Goal: Find contact information: Find contact information

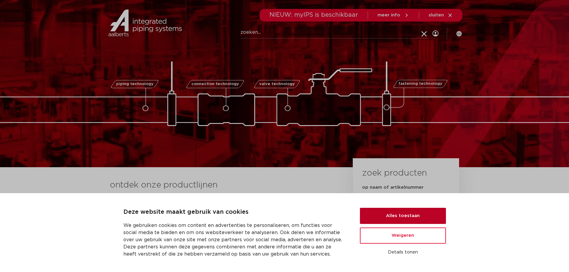
click at [396, 216] on button "Alles toestaan" at bounding box center [403, 216] width 86 height 16
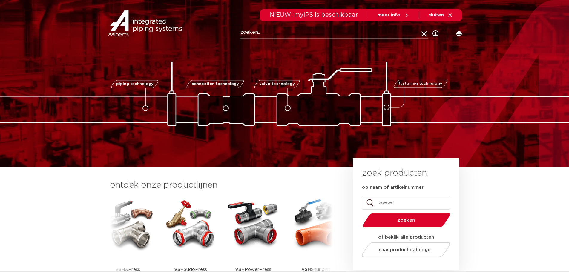
click at [260, 33] on input "Zoeken" at bounding box center [334, 33] width 188 height 12
type input "242029"
click button "Zoeken" at bounding box center [0, 0] width 0 height 0
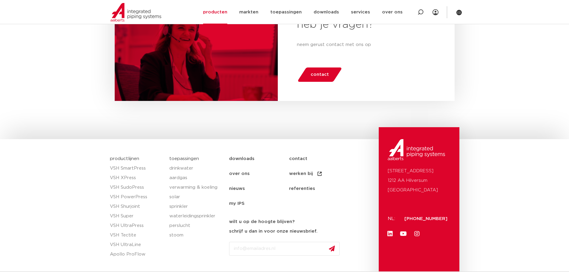
scroll to position [581, 0]
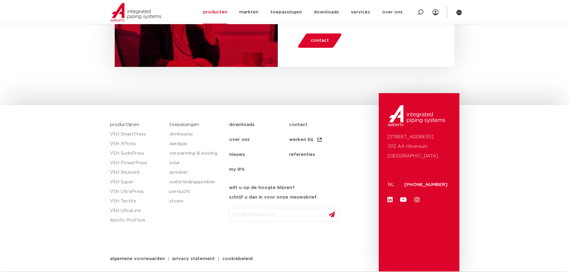
click at [300, 124] on link "contact" at bounding box center [319, 124] width 60 height 15
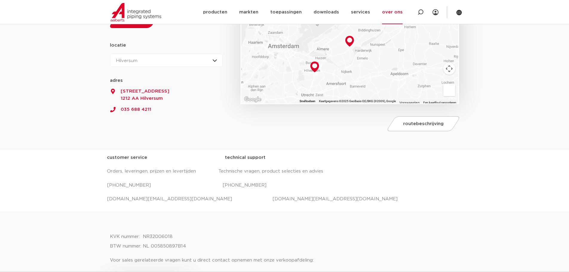
scroll to position [119, 0]
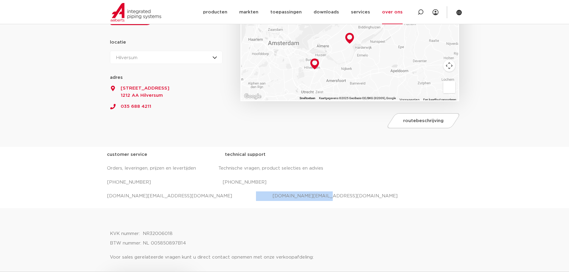
drag, startPoint x: 215, startPoint y: 198, endPoint x: 290, endPoint y: 196, distance: 75.2
click at [290, 196] on p "salessupport.nl@aalberts-ips.com projecten.nl@aalberts-ips.com" at bounding box center [284, 196] width 355 height 10
copy p "projecten.nl@aalberts-ips.com"
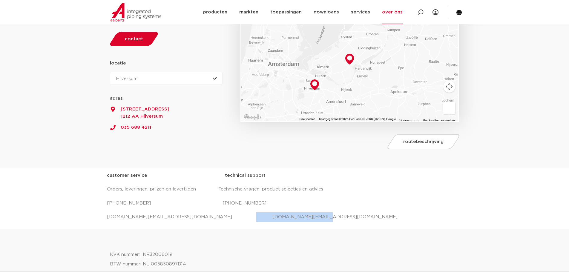
scroll to position [60, 0]
